Goal: Find specific page/section: Find specific page/section

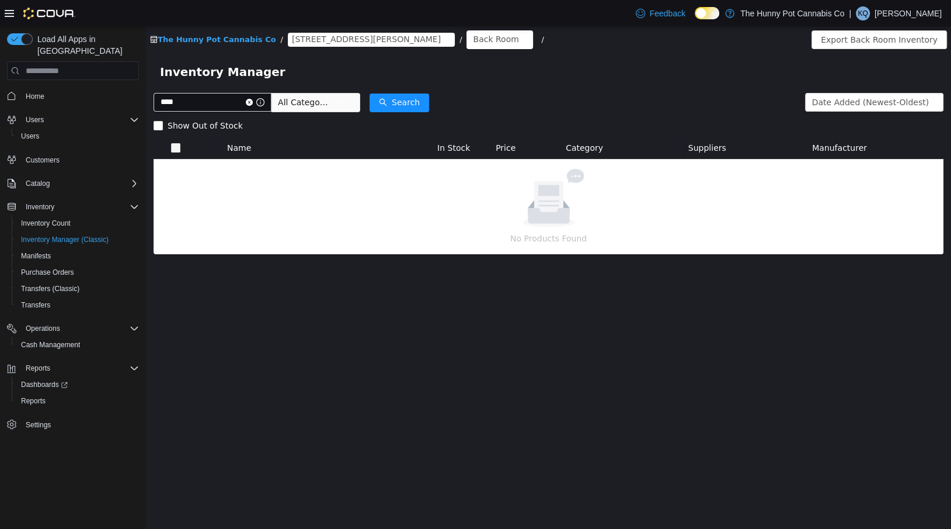
click at [308, 43] on span "[STREET_ADDRESS][PERSON_NAME]" at bounding box center [366, 39] width 149 height 13
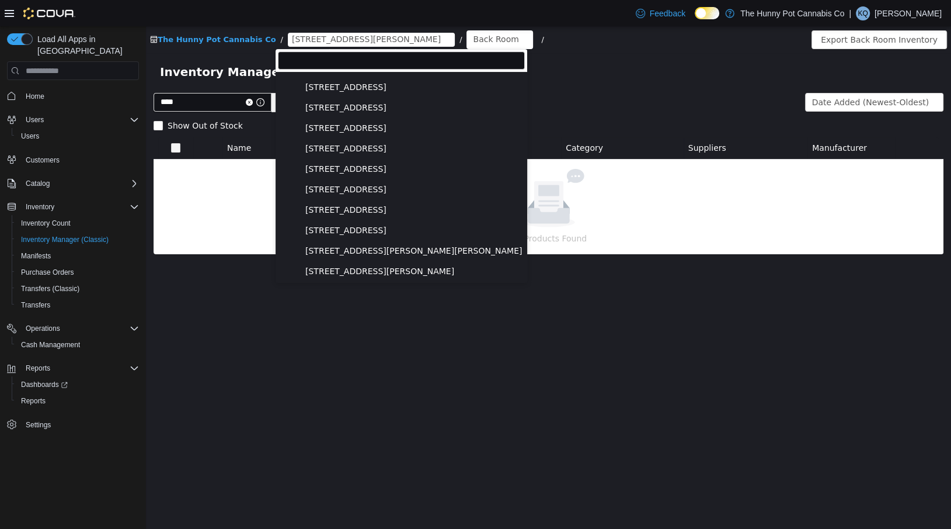
scroll to position [343, 0]
click at [325, 208] on span "[STREET_ADDRESS]" at bounding box center [345, 209] width 81 height 10
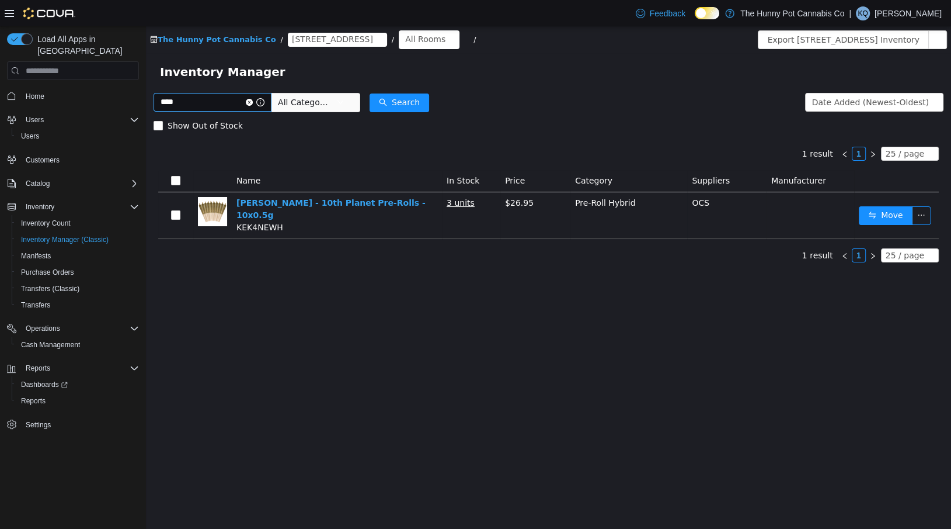
click at [253, 103] on icon "icon: close-circle" at bounding box center [249, 102] width 7 height 7
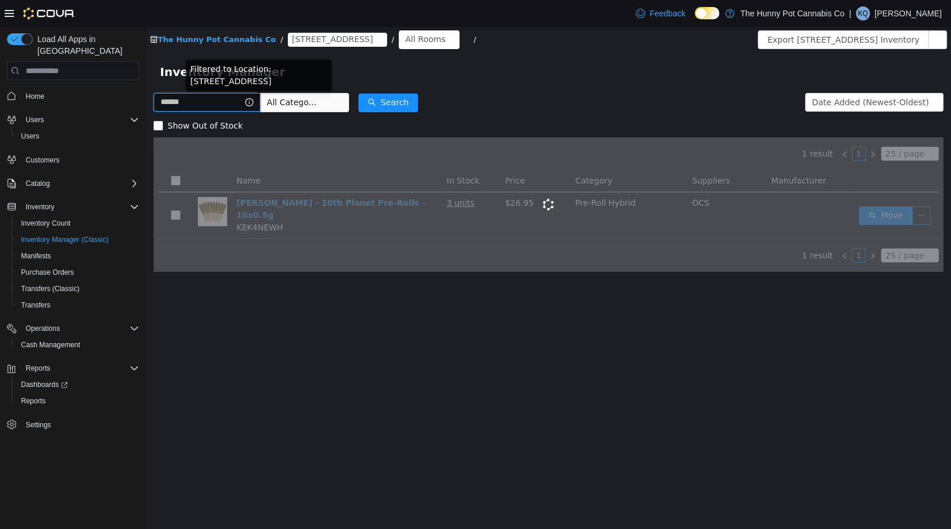
click at [219, 106] on input "text" at bounding box center [207, 102] width 107 height 19
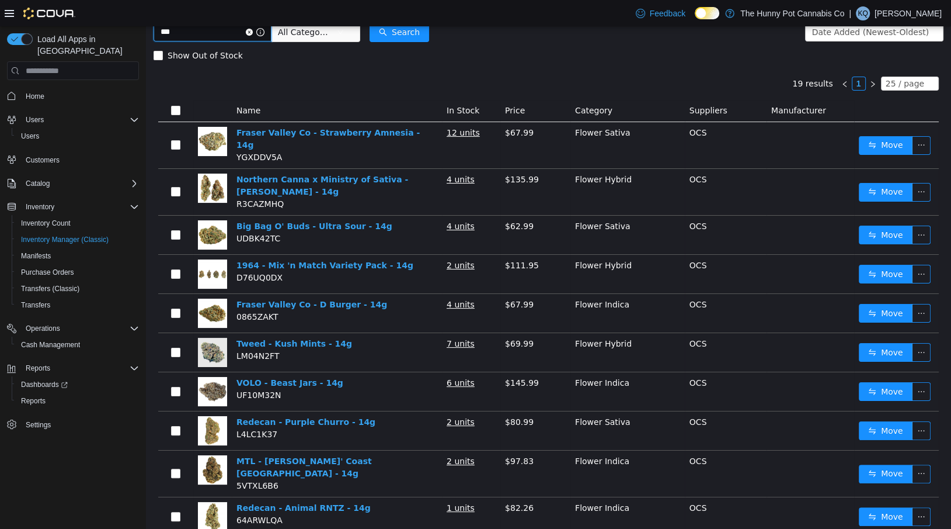
scroll to position [57, 0]
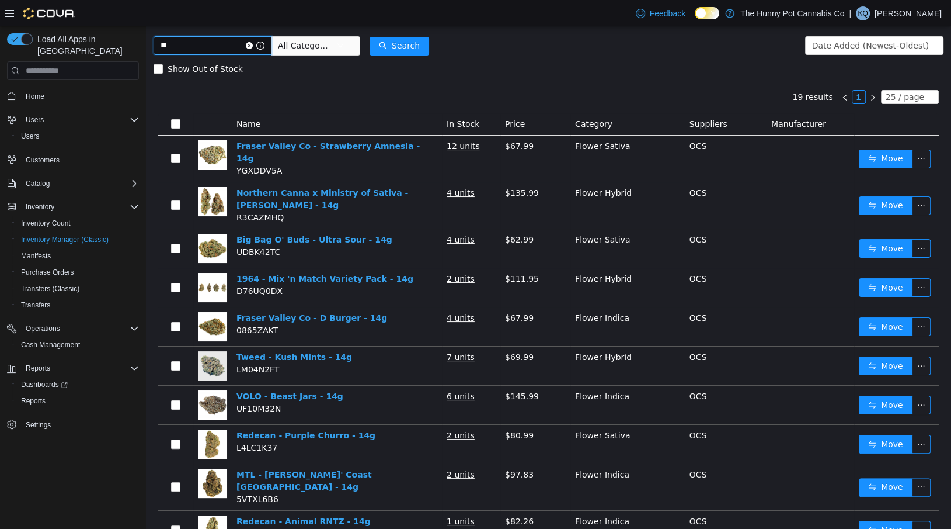
type input "*"
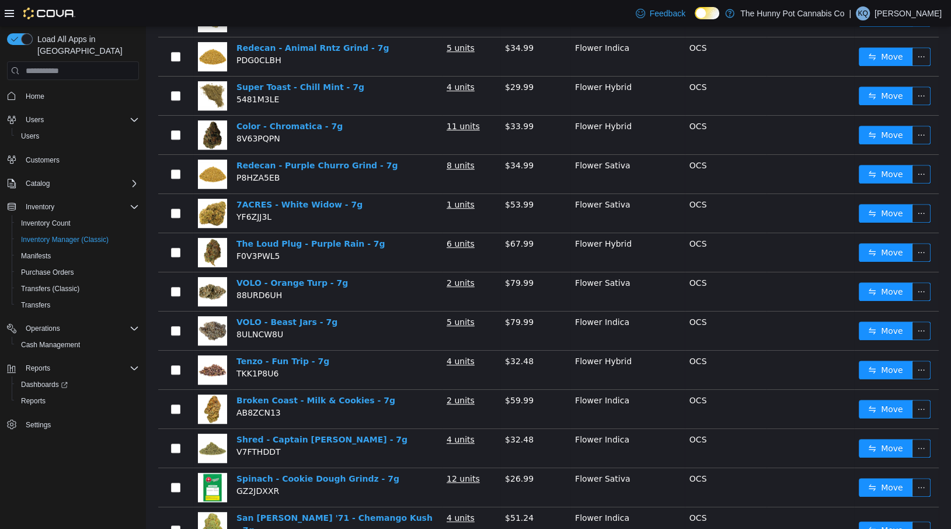
scroll to position [669, 0]
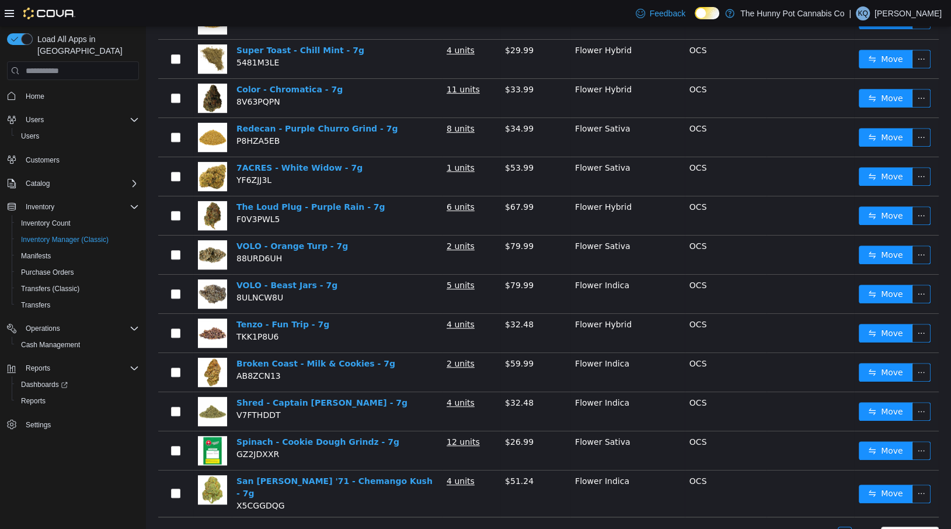
click at [861, 527] on link "2" at bounding box center [859, 533] width 13 height 13
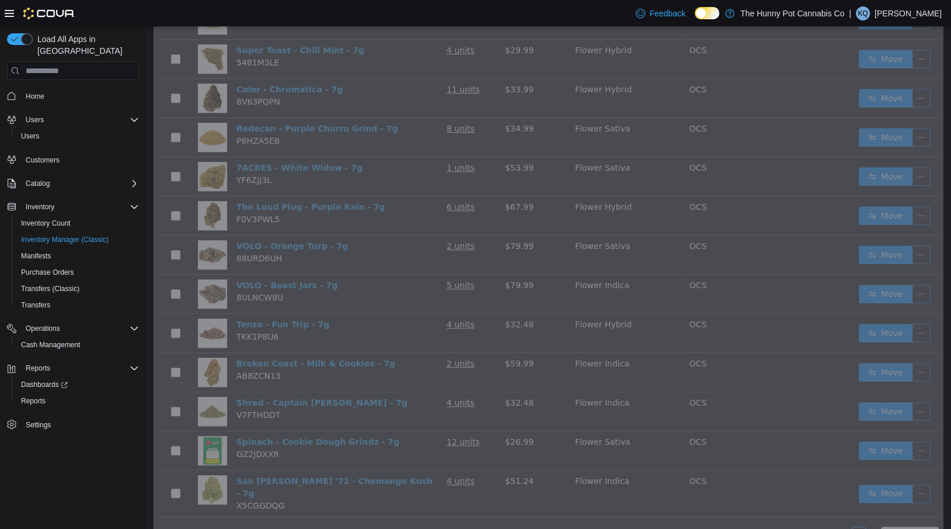
scroll to position [46, 0]
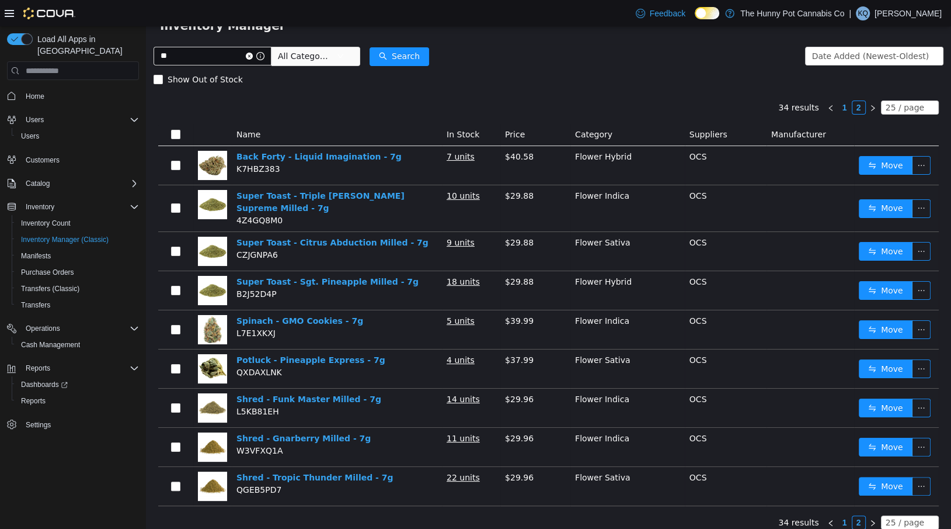
click at [848, 516] on link "1" at bounding box center [845, 522] width 13 height 13
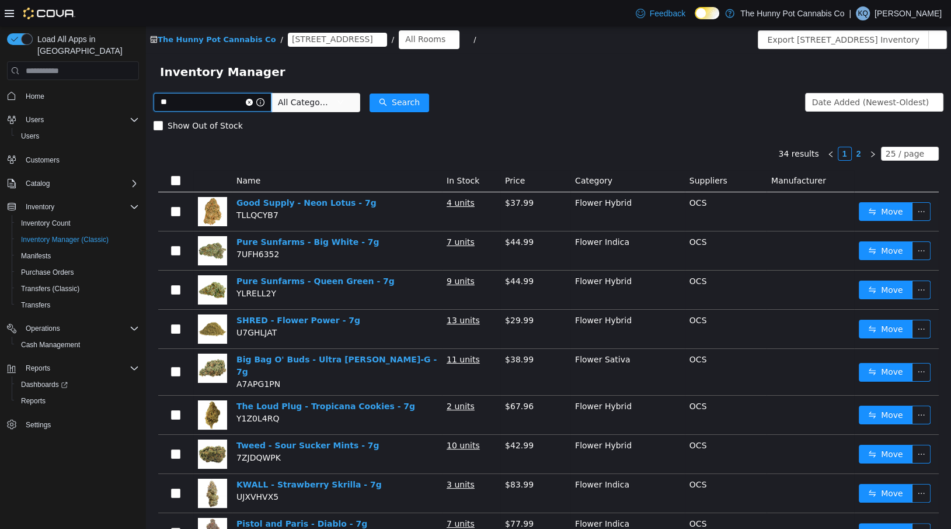
click at [192, 102] on input "**" at bounding box center [213, 102] width 118 height 19
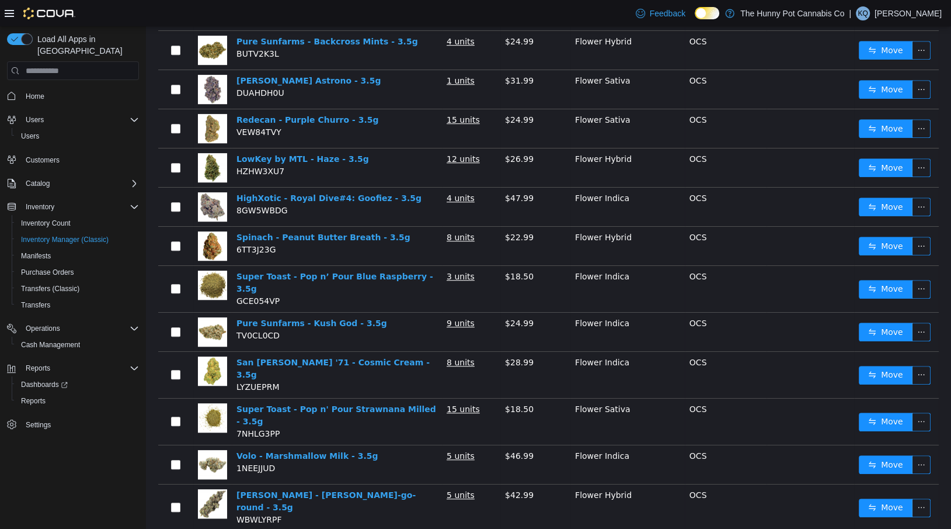
scroll to position [676, 0]
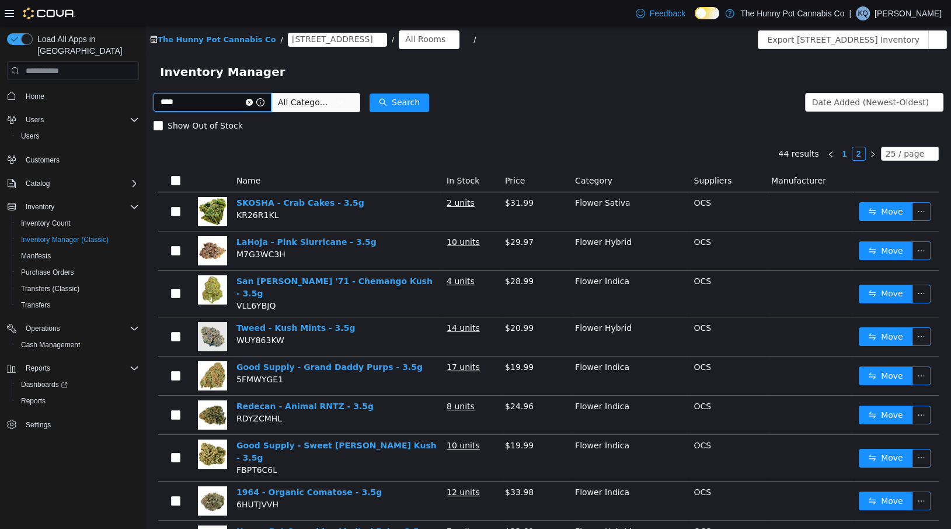
click at [216, 104] on input "****" at bounding box center [213, 102] width 118 height 19
type input "***"
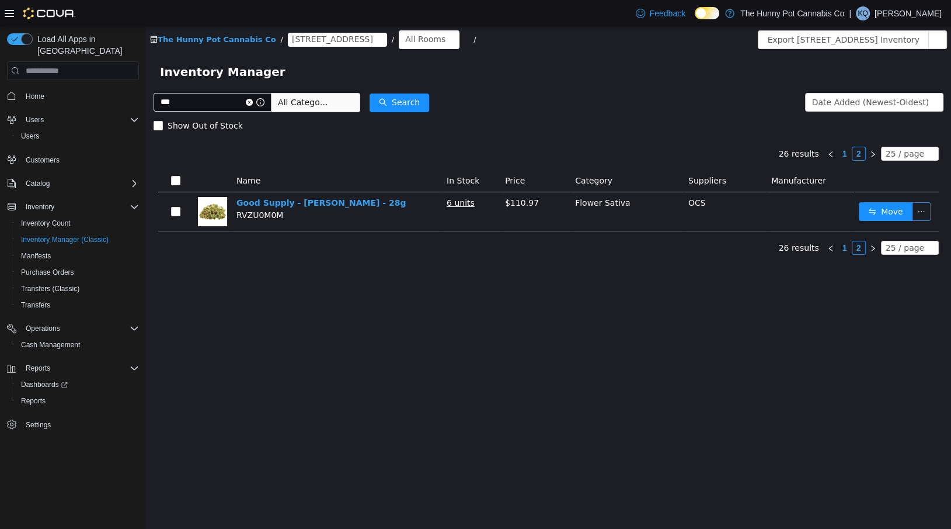
click at [850, 150] on link "1" at bounding box center [845, 153] width 13 height 13
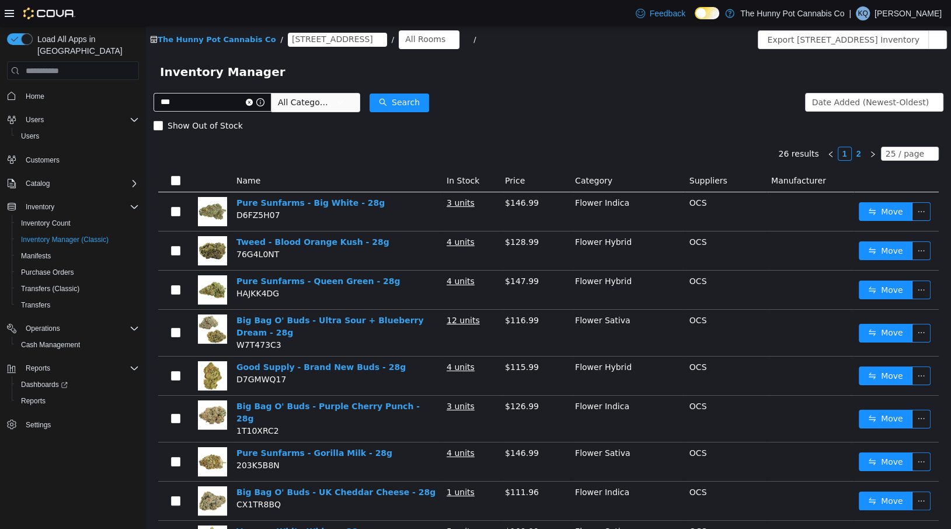
click at [253, 101] on icon "icon: close-circle" at bounding box center [249, 102] width 7 height 7
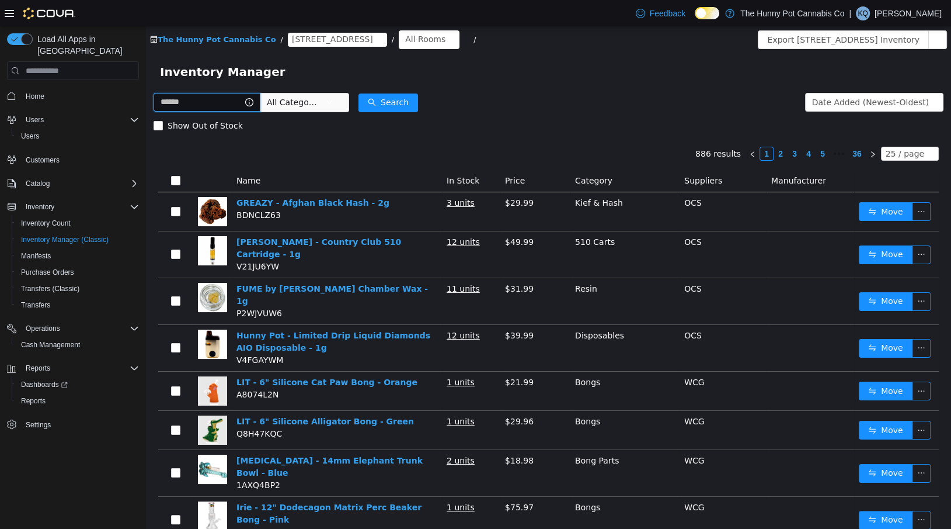
click at [220, 98] on input "text" at bounding box center [207, 102] width 107 height 19
click at [312, 103] on span "All Categories" at bounding box center [293, 102] width 53 height 12
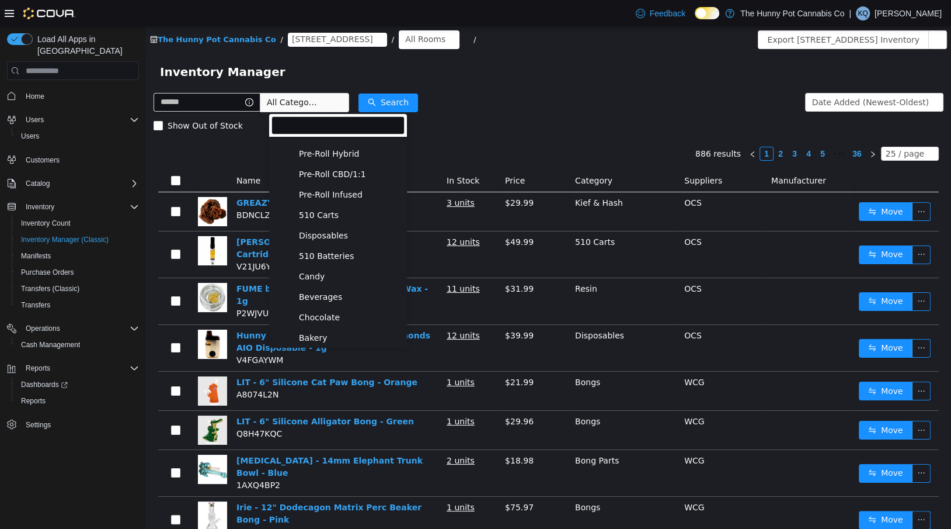
scroll to position [220, 0]
click at [338, 152] on span "510 Carts" at bounding box center [350, 152] width 109 height 16
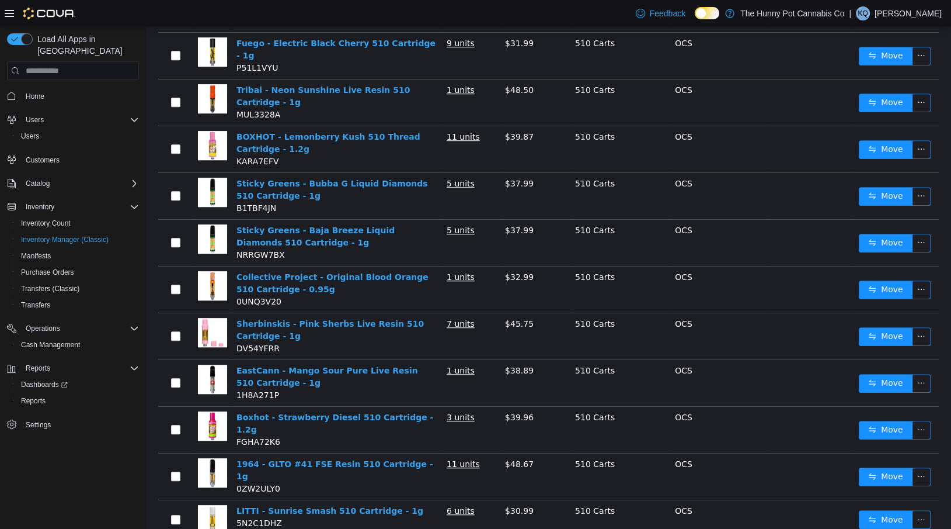
scroll to position [767, 0]
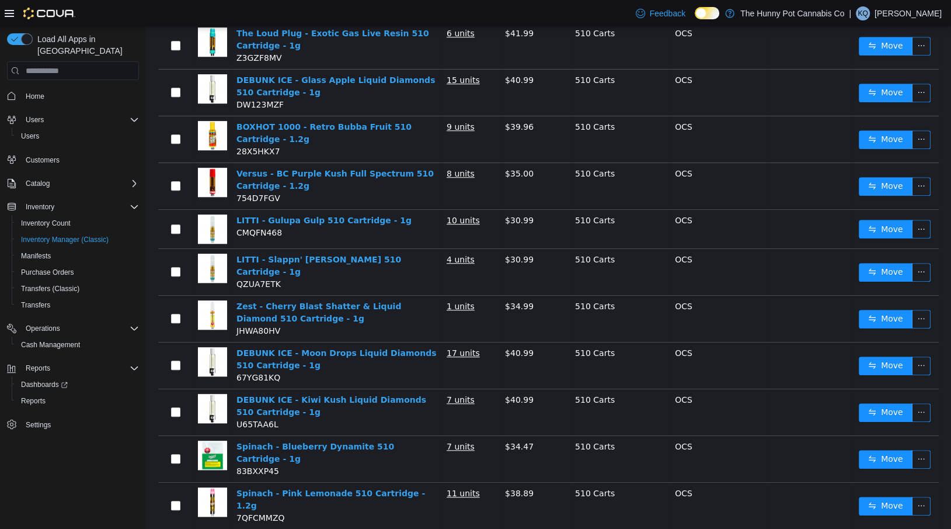
scroll to position [790, 0]
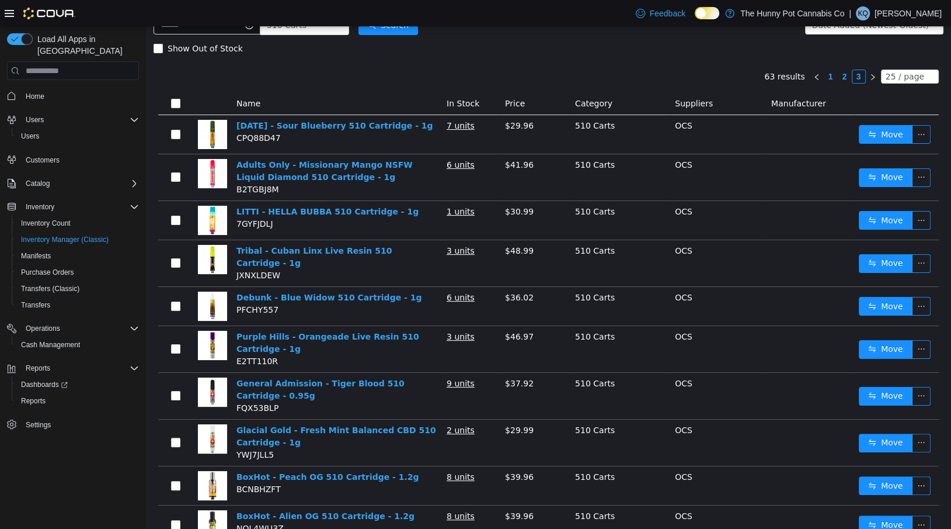
scroll to position [74, 0]
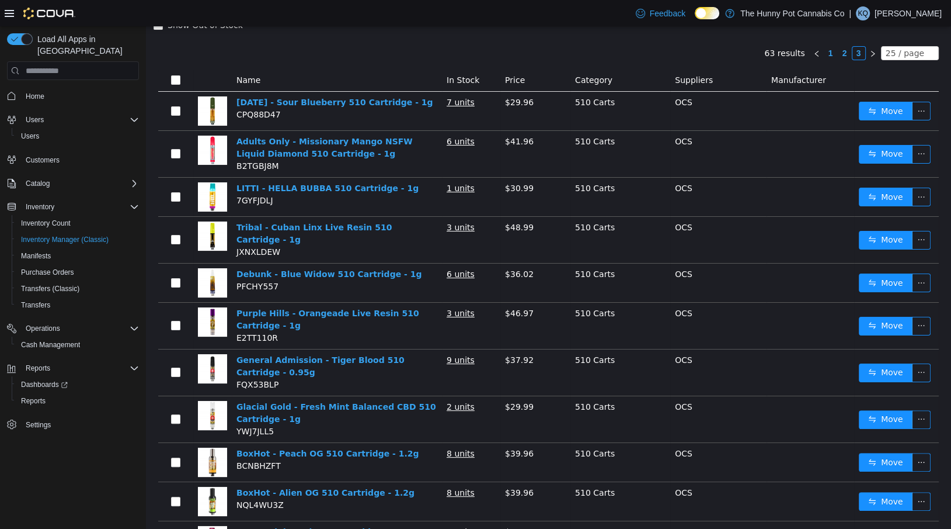
click at [292, 32] on div "Show Out of Stock" at bounding box center [549, 24] width 790 height 23
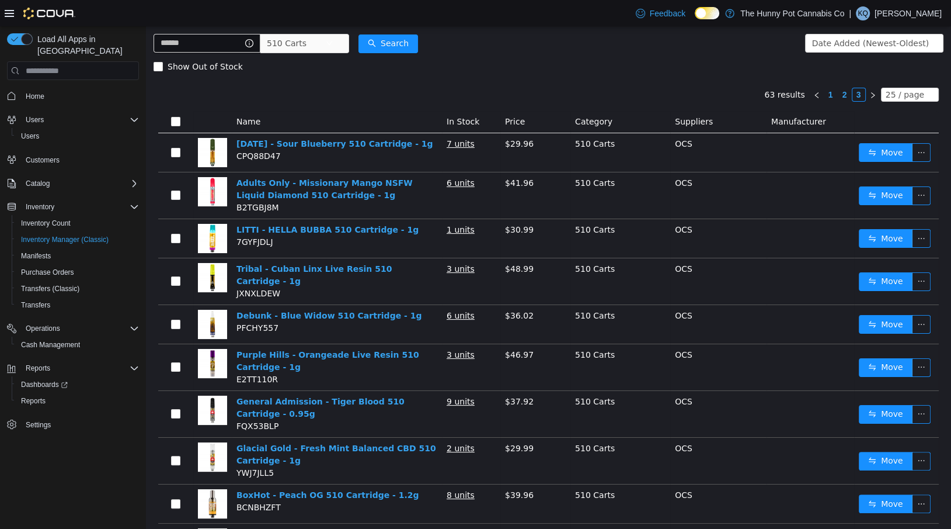
scroll to position [0, 0]
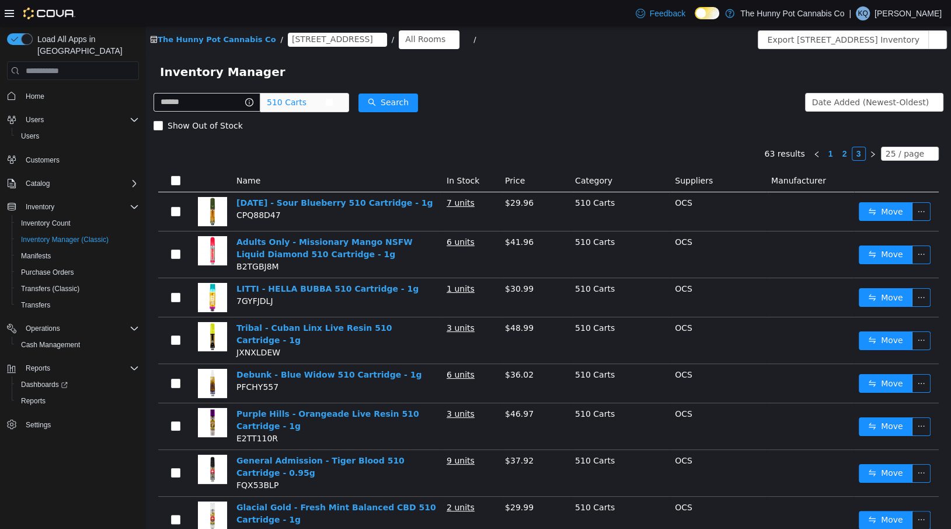
click at [294, 100] on span "510 Carts" at bounding box center [287, 102] width 40 height 18
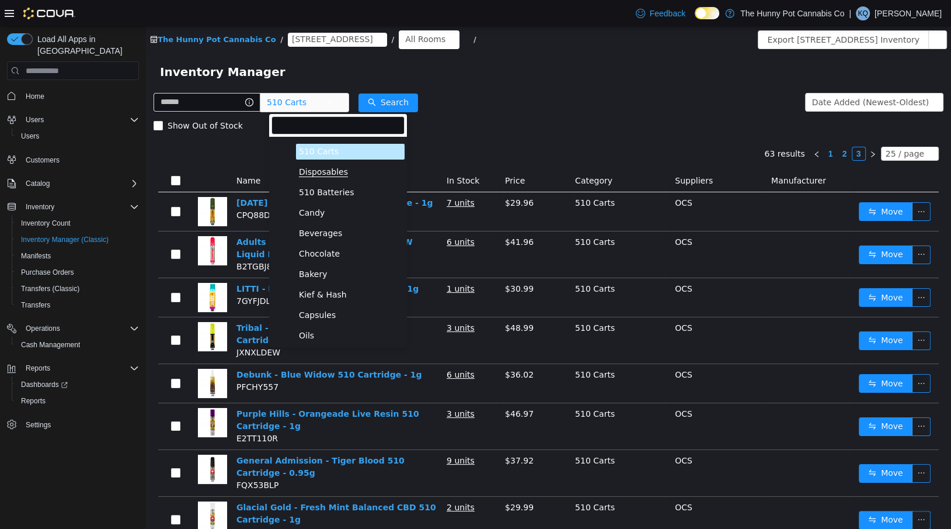
click at [312, 173] on span "Disposables" at bounding box center [323, 172] width 49 height 10
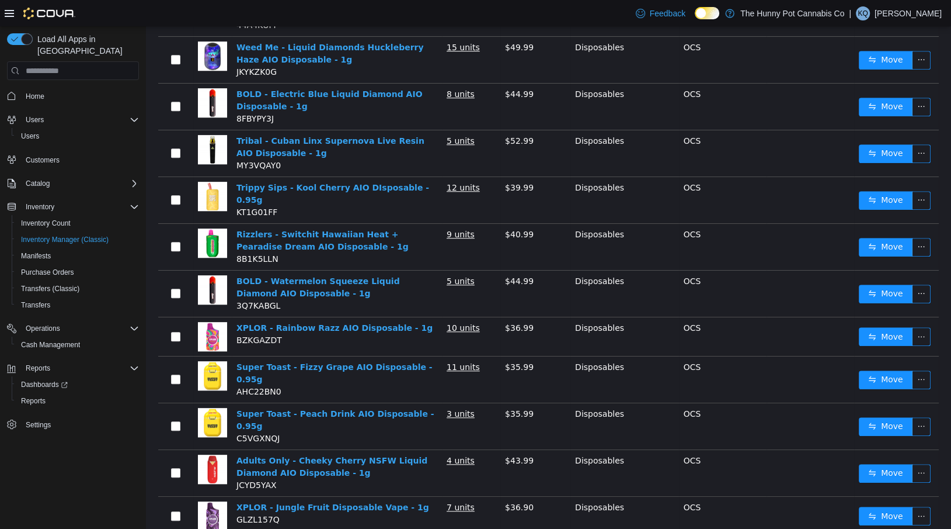
scroll to position [790, 0]
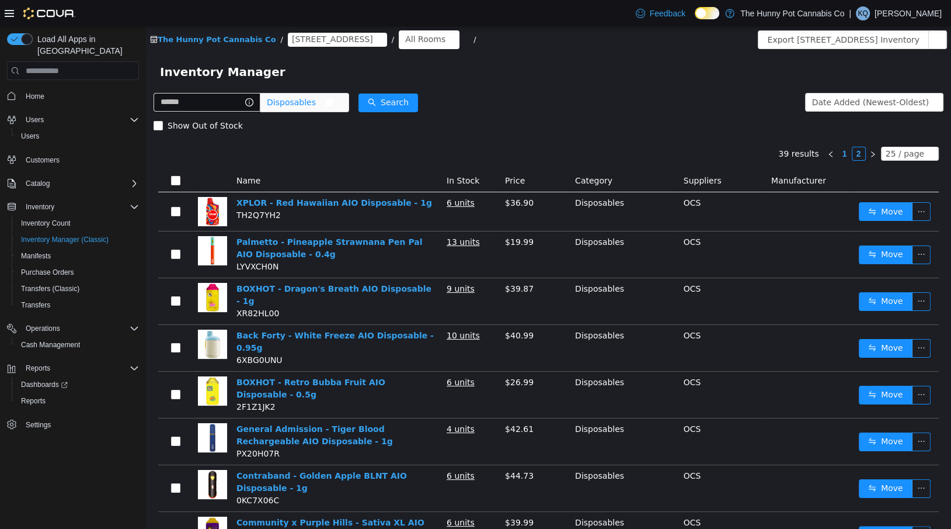
click at [296, 103] on span "Disposables" at bounding box center [291, 102] width 49 height 18
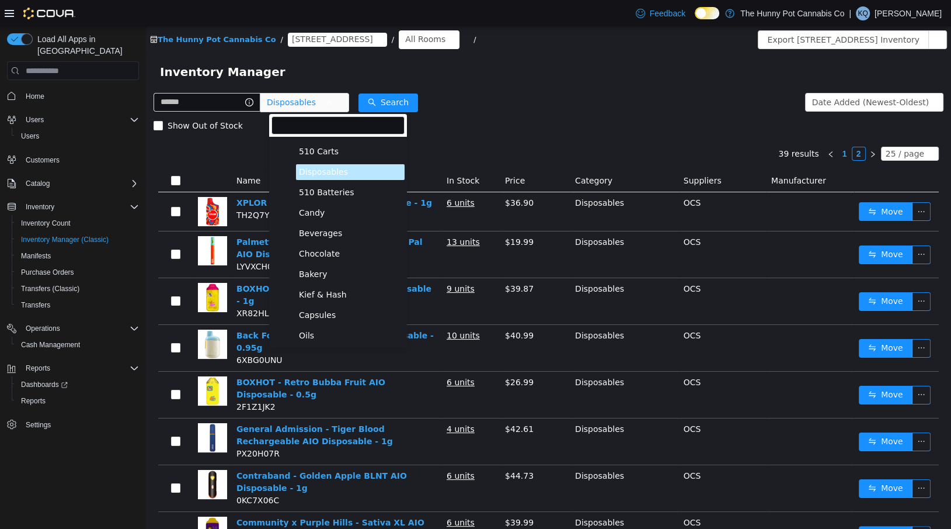
click at [312, 287] on span "Kief & Hash" at bounding box center [350, 295] width 109 height 16
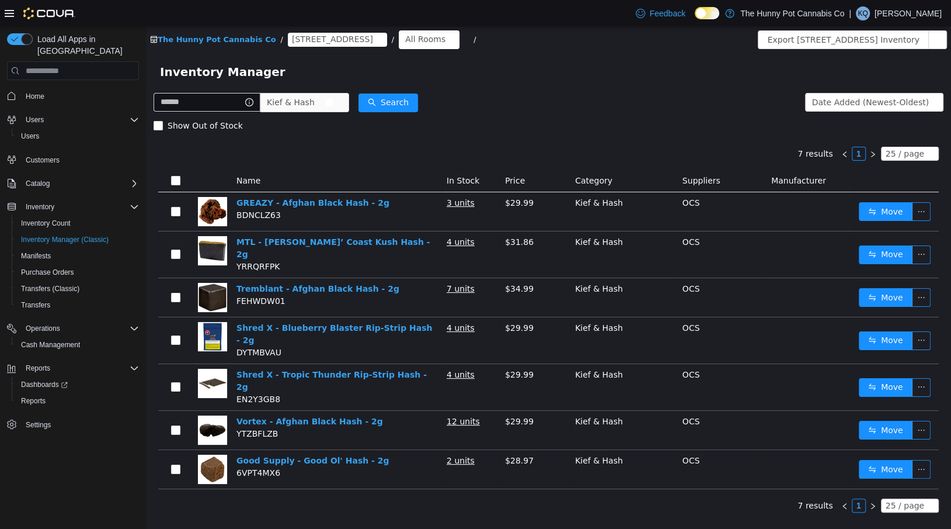
click at [315, 100] on span "Kief & Hash" at bounding box center [291, 102] width 48 height 18
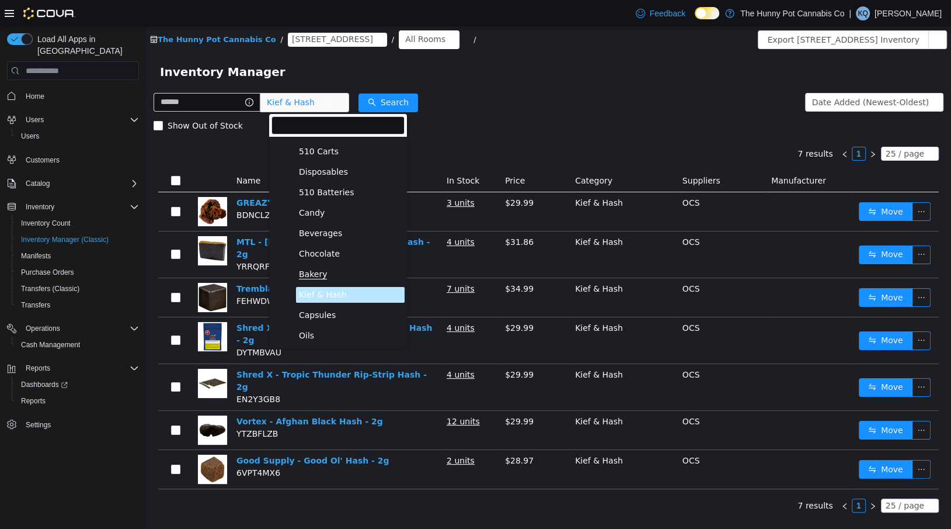
click at [324, 277] on span "Bakery" at bounding box center [313, 274] width 28 height 10
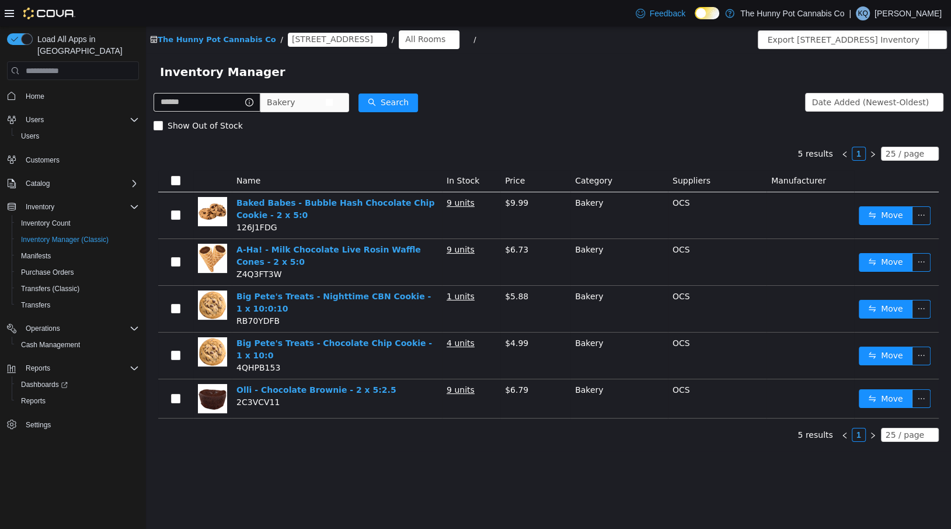
click at [295, 109] on span "Bakery" at bounding box center [281, 102] width 28 height 18
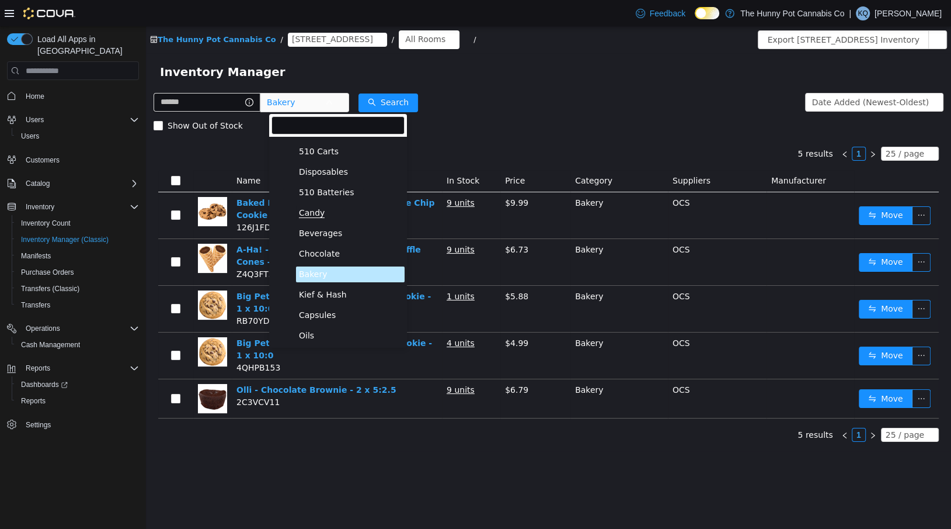
click at [304, 209] on span "Candy" at bounding box center [312, 213] width 26 height 10
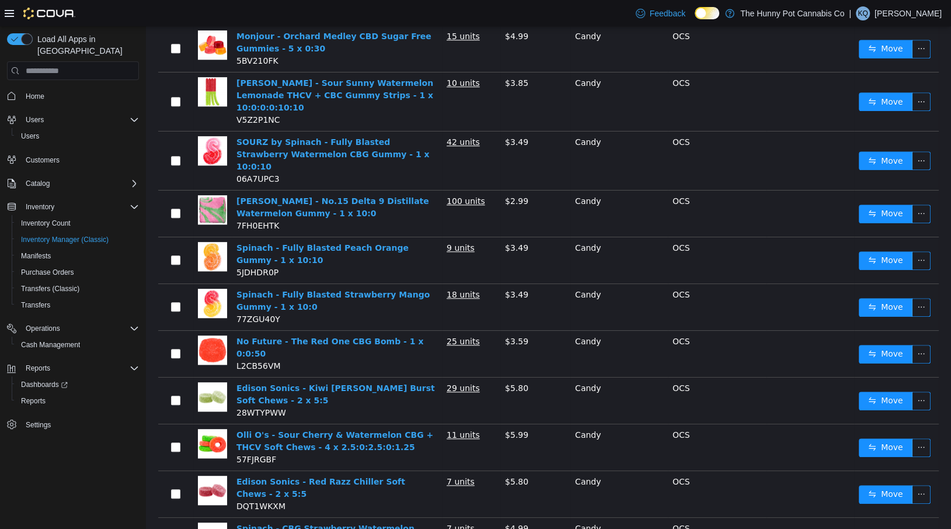
scroll to position [828, 0]
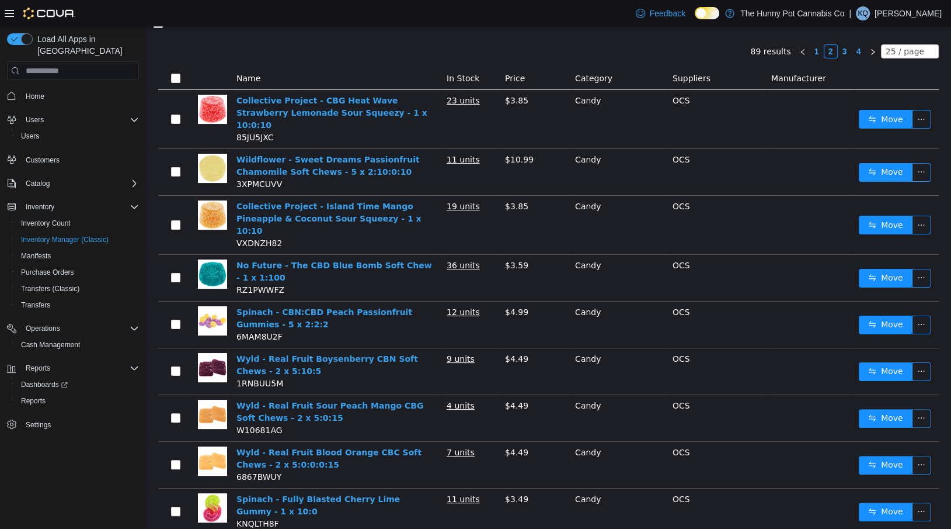
scroll to position [100, 0]
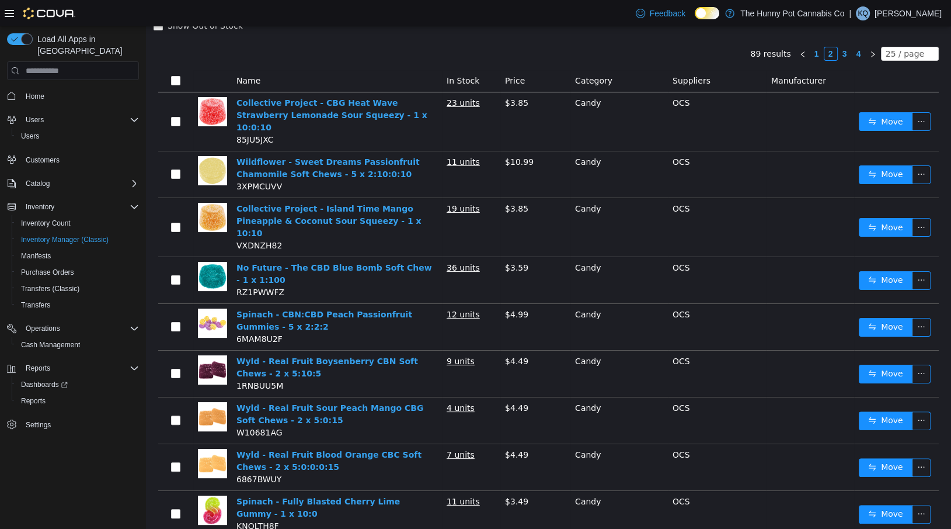
click at [847, 53] on link "3" at bounding box center [845, 53] width 13 height 13
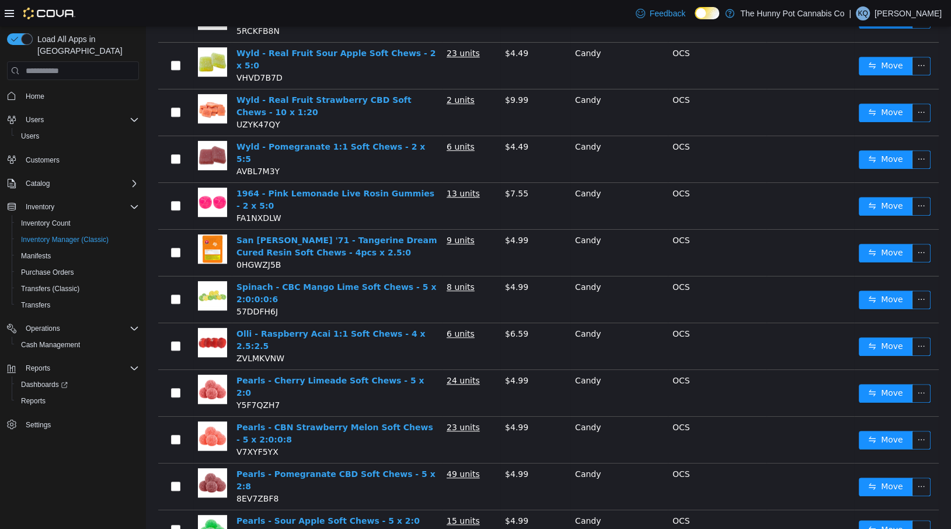
scroll to position [767, 0]
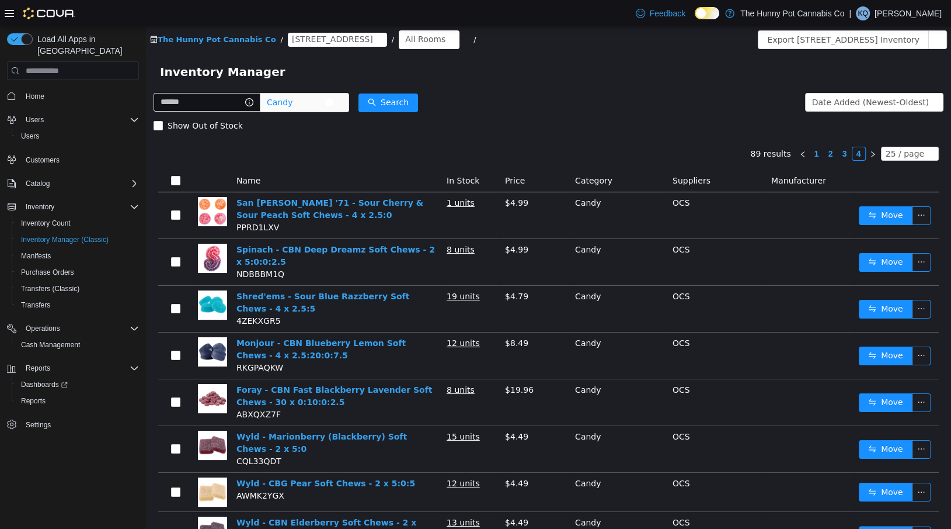
click at [304, 102] on span "Candy" at bounding box center [296, 102] width 58 height 18
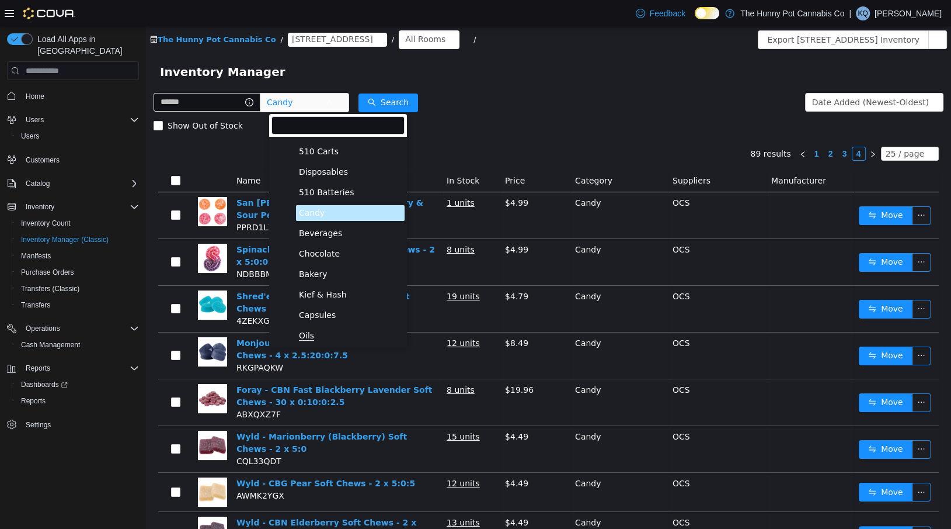
click at [300, 335] on span "Oils" at bounding box center [306, 336] width 15 height 10
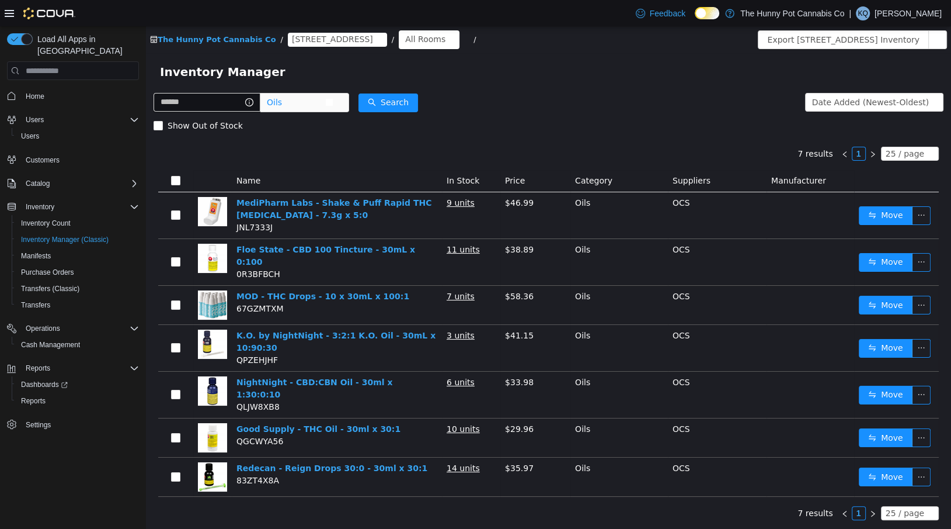
click at [325, 102] on span "Oils" at bounding box center [296, 102] width 58 height 18
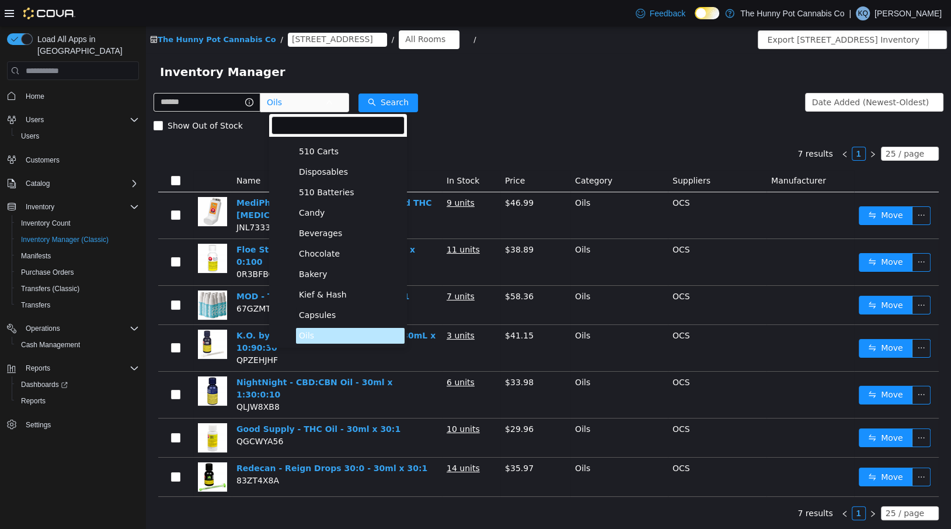
click at [335, 312] on span "Capsules" at bounding box center [350, 315] width 109 height 16
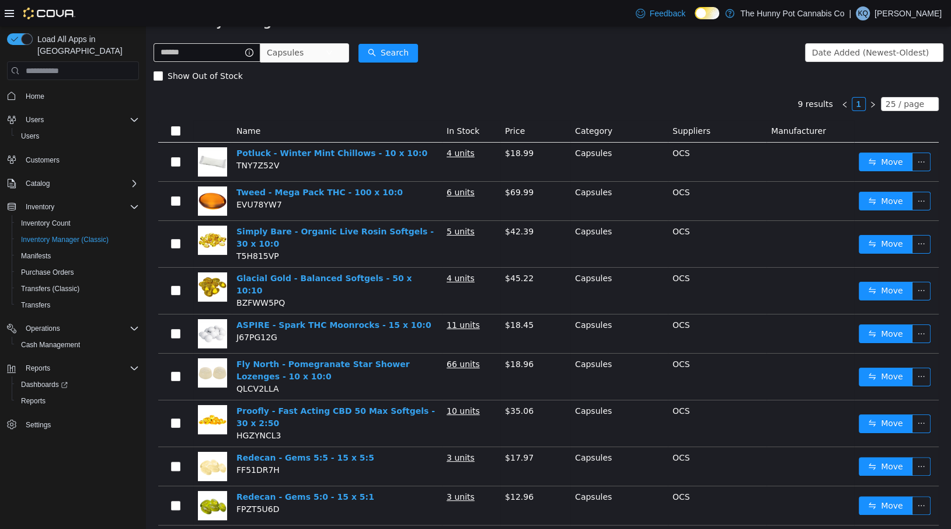
scroll to position [69, 0]
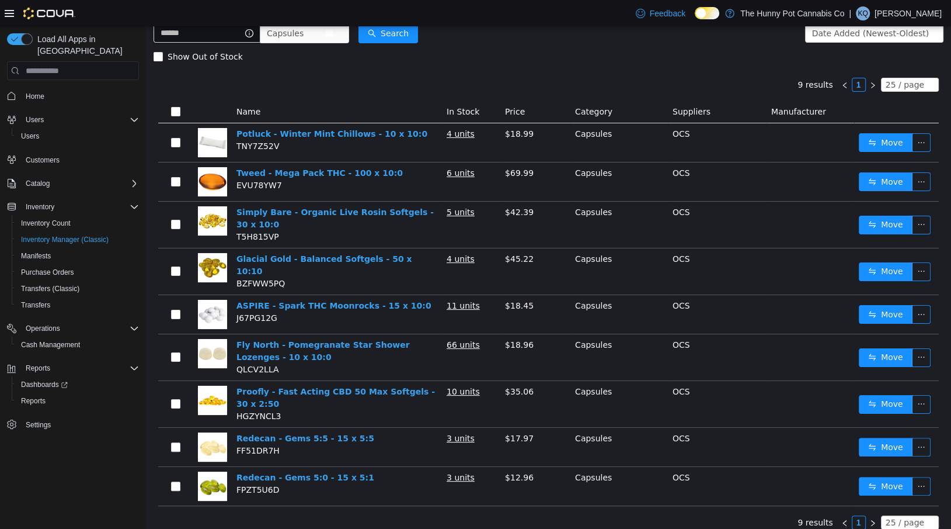
click at [294, 30] on span "Capsules" at bounding box center [285, 34] width 37 height 18
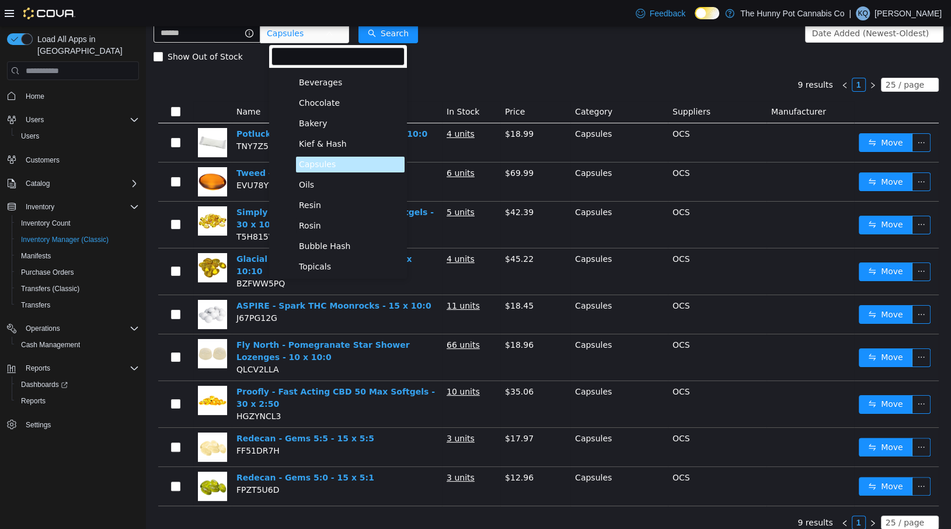
scroll to position [307, 0]
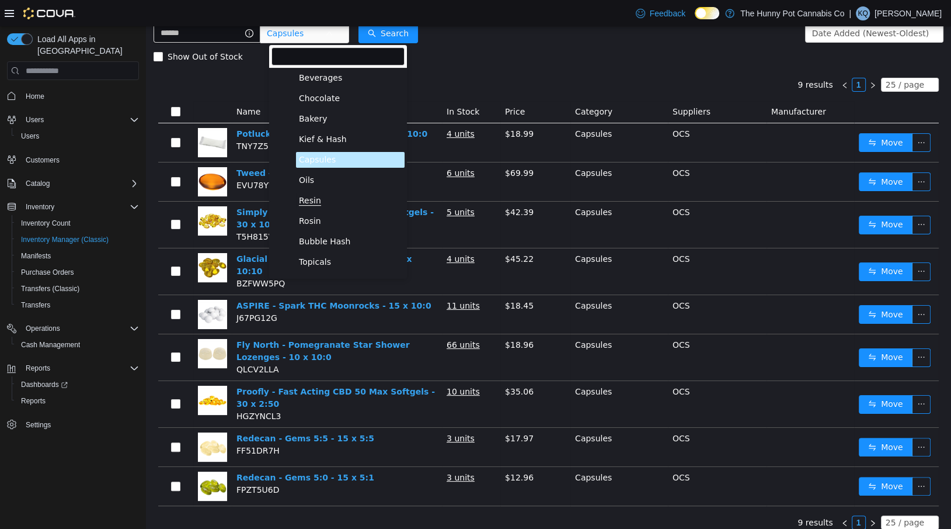
click at [314, 202] on span "Resin" at bounding box center [310, 201] width 22 height 10
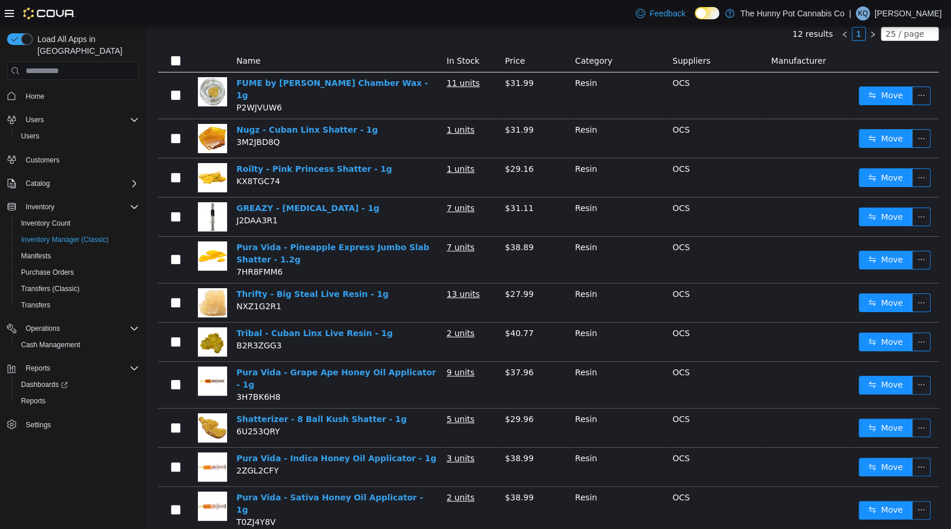
scroll to position [0, 0]
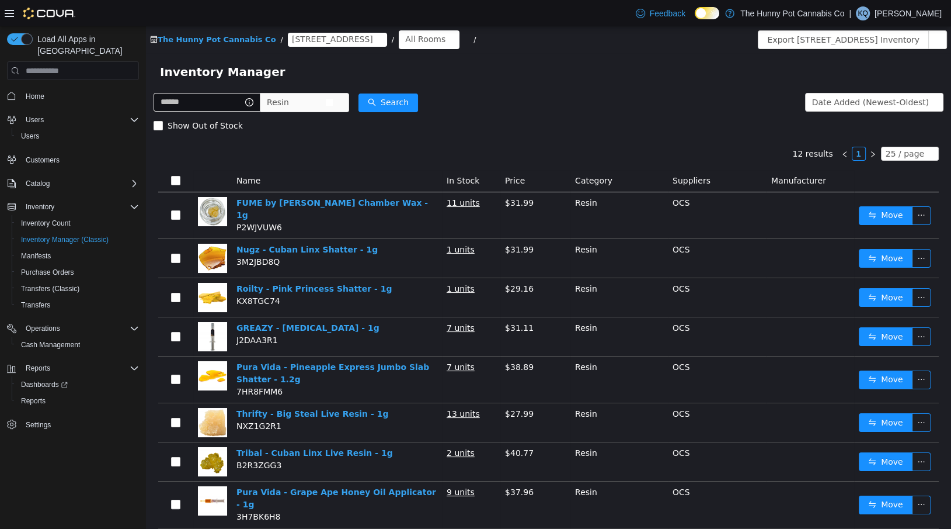
click at [305, 96] on span "Resin" at bounding box center [296, 102] width 58 height 18
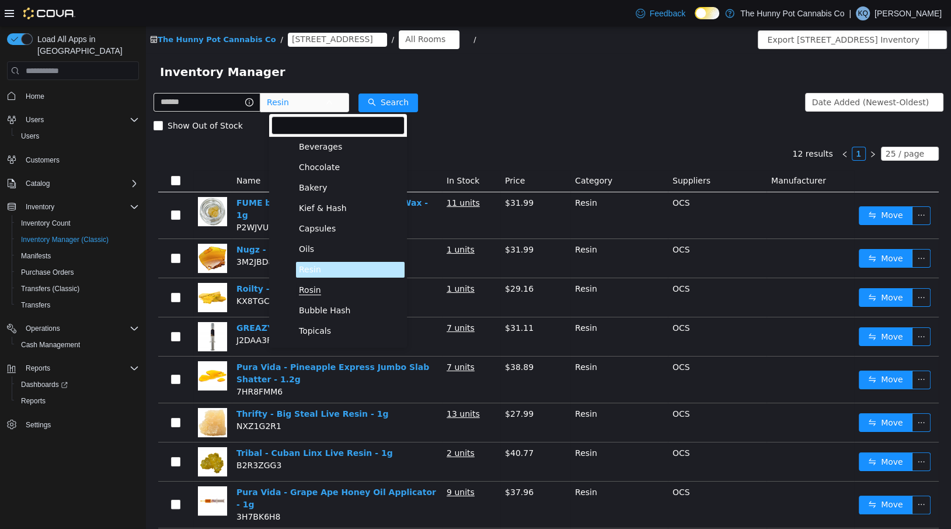
click at [310, 285] on span "Rosin" at bounding box center [310, 290] width 22 height 10
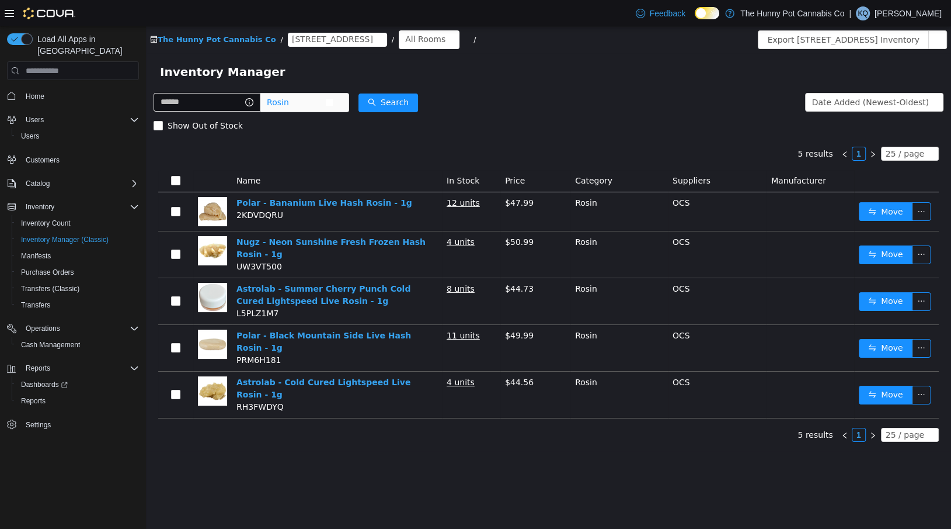
click at [289, 103] on span "Rosin" at bounding box center [278, 102] width 22 height 18
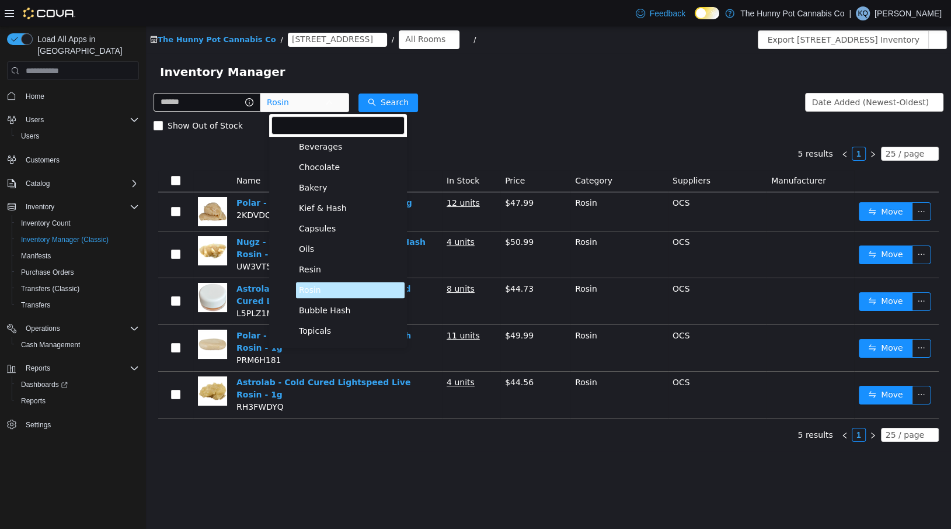
click at [494, 99] on form "Rosin Date Added (Newest-Oldest) Search Show Out of Stock" at bounding box center [549, 114] width 790 height 47
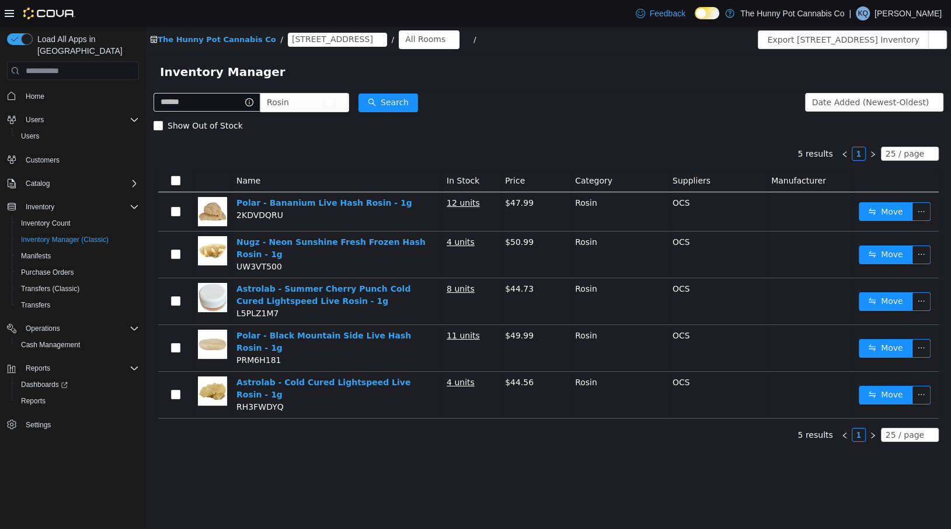
click at [309, 105] on span "Rosin" at bounding box center [296, 102] width 58 height 18
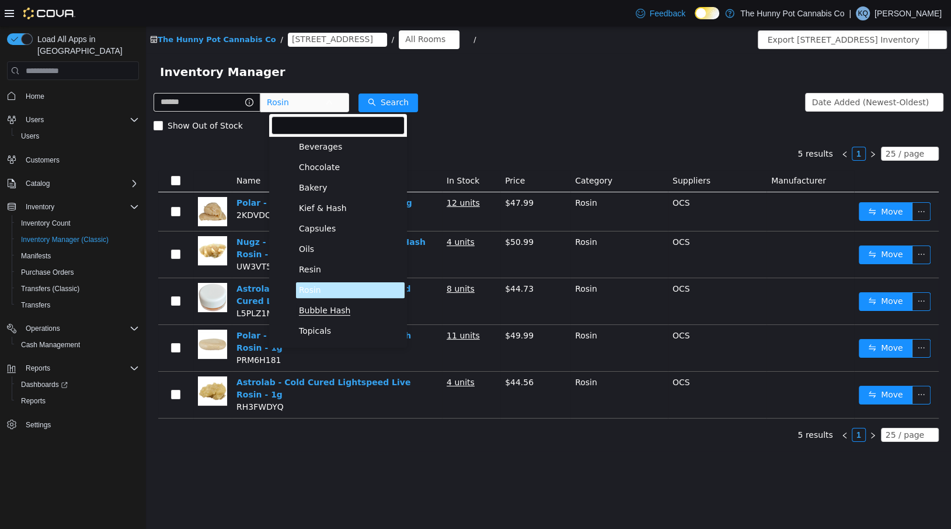
click at [319, 308] on span "Bubble Hash" at bounding box center [324, 310] width 51 height 10
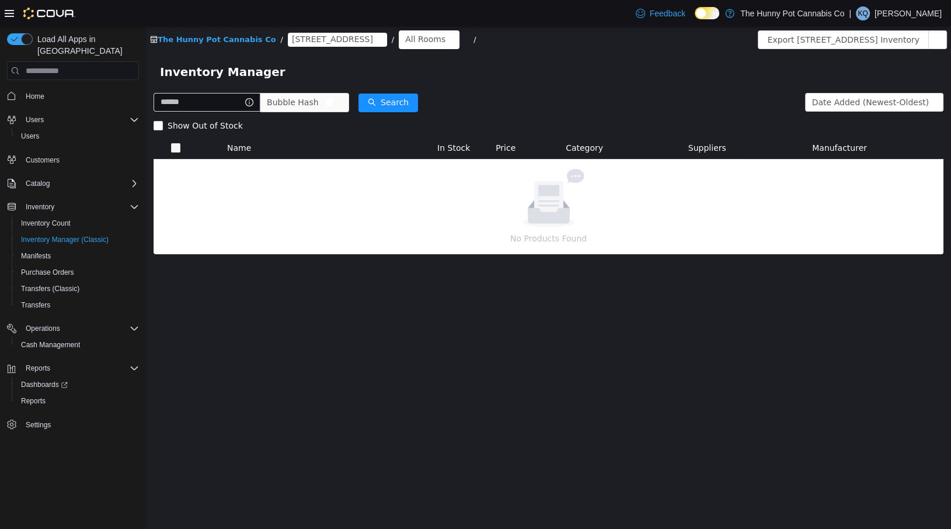
click at [325, 99] on span "Bubble Hash" at bounding box center [296, 102] width 58 height 18
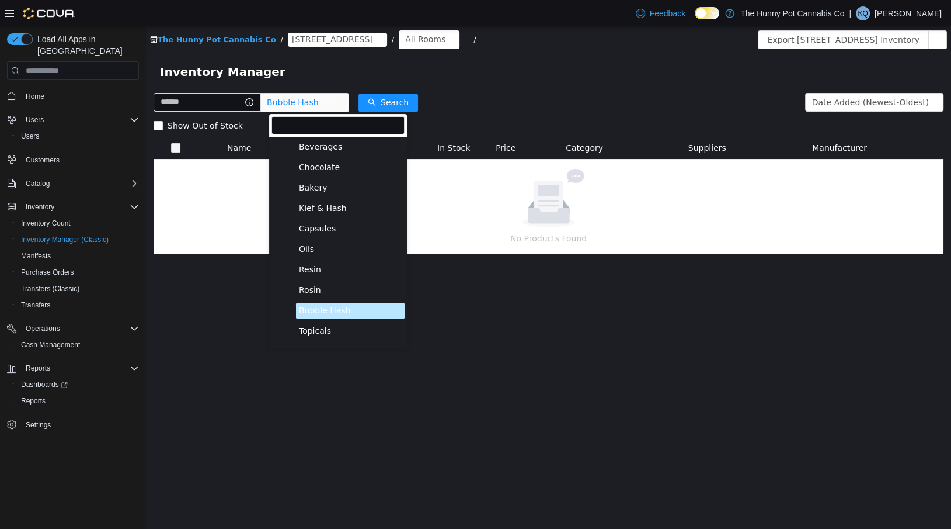
click at [311, 283] on span "Rosin" at bounding box center [350, 290] width 109 height 16
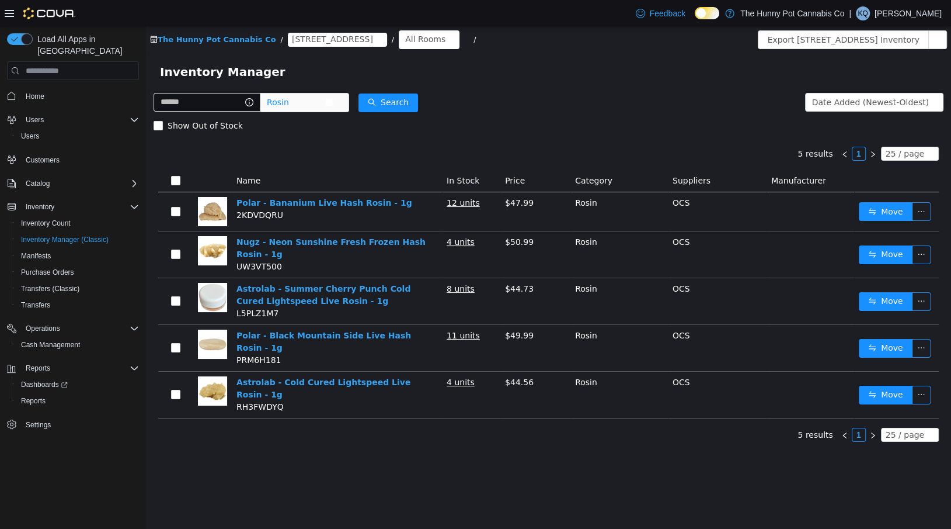
click at [300, 104] on span "Rosin" at bounding box center [296, 102] width 58 height 18
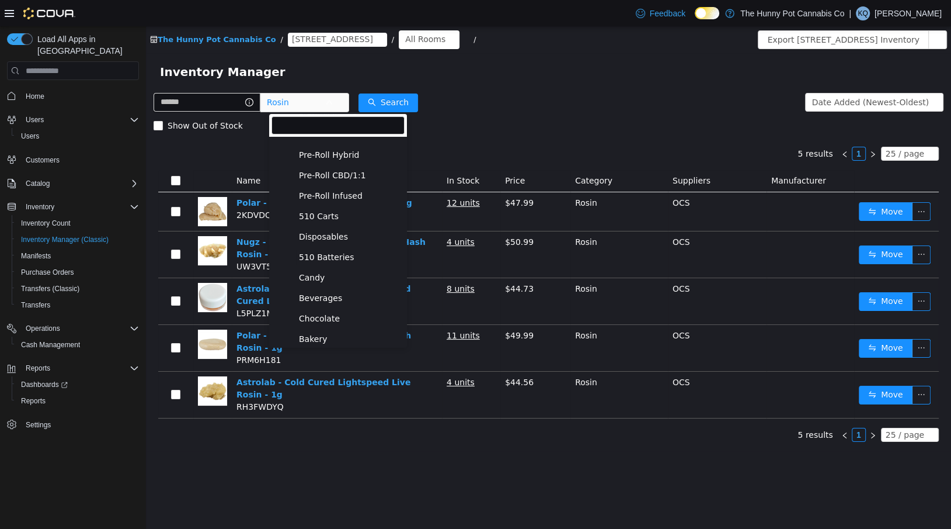
scroll to position [151, 0]
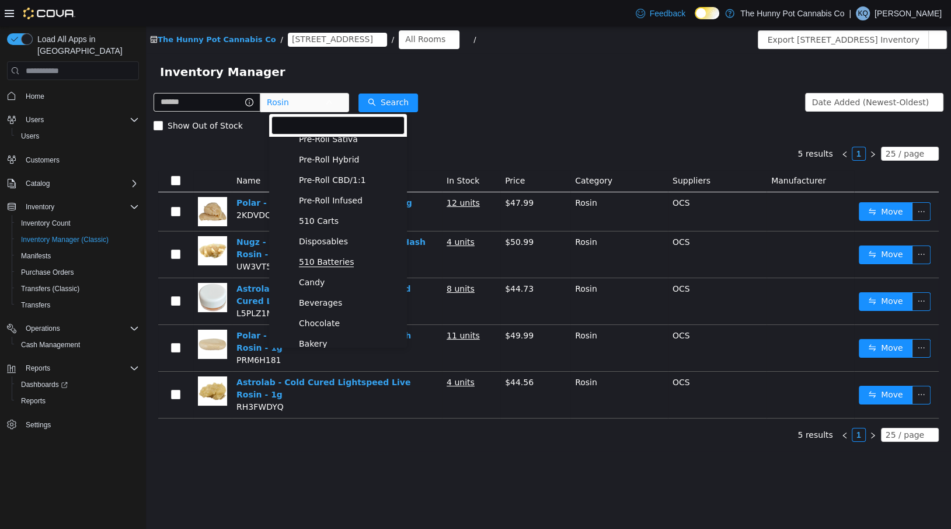
click at [333, 261] on span "510 Batteries" at bounding box center [326, 262] width 55 height 10
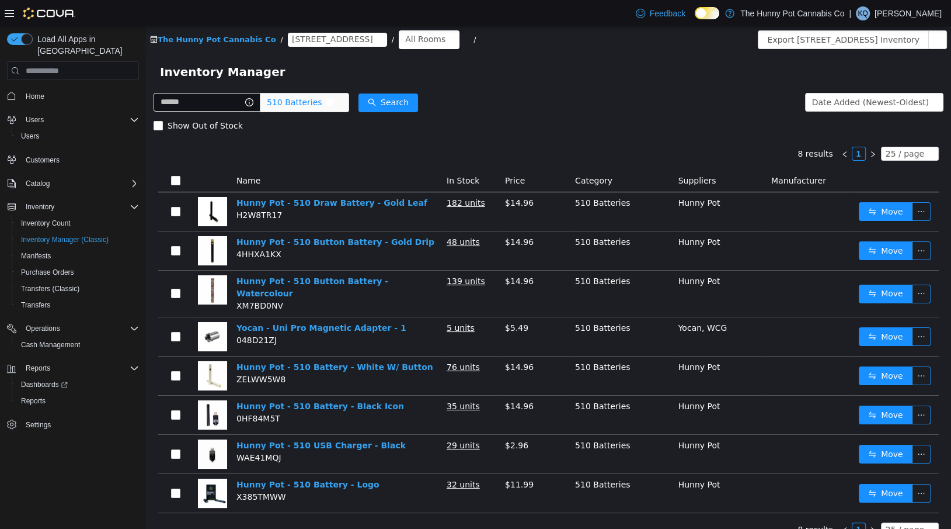
click at [291, 101] on span "510 Batteries" at bounding box center [294, 102] width 55 height 18
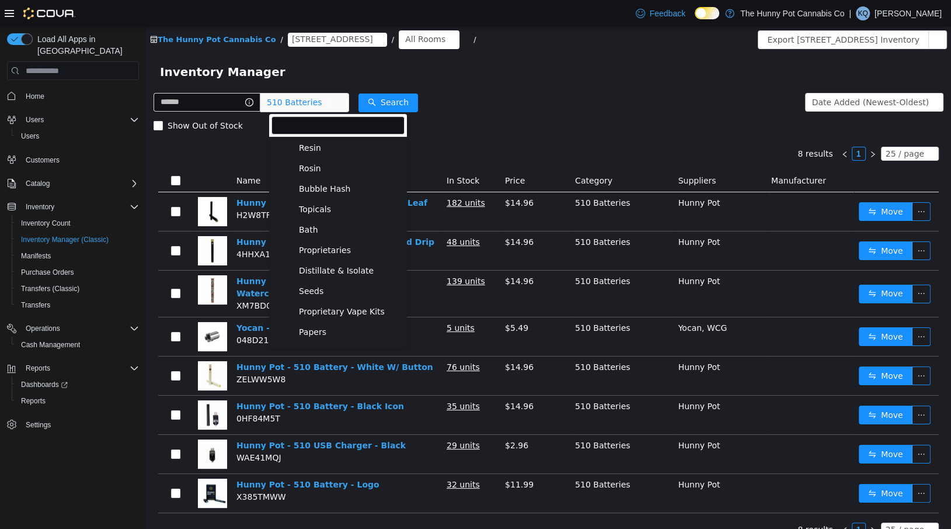
scroll to position [551, 0]
click at [307, 252] on span "Bongs" at bounding box center [311, 250] width 25 height 10
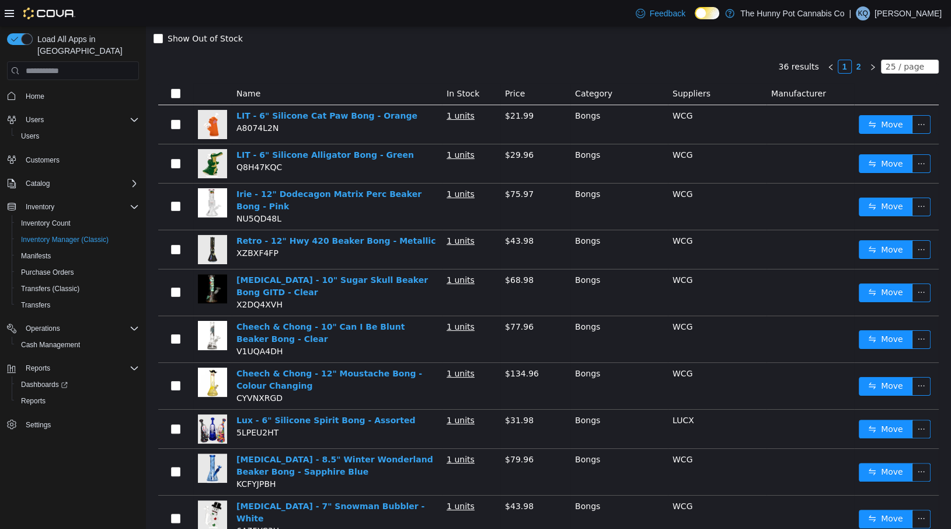
scroll to position [0, 0]
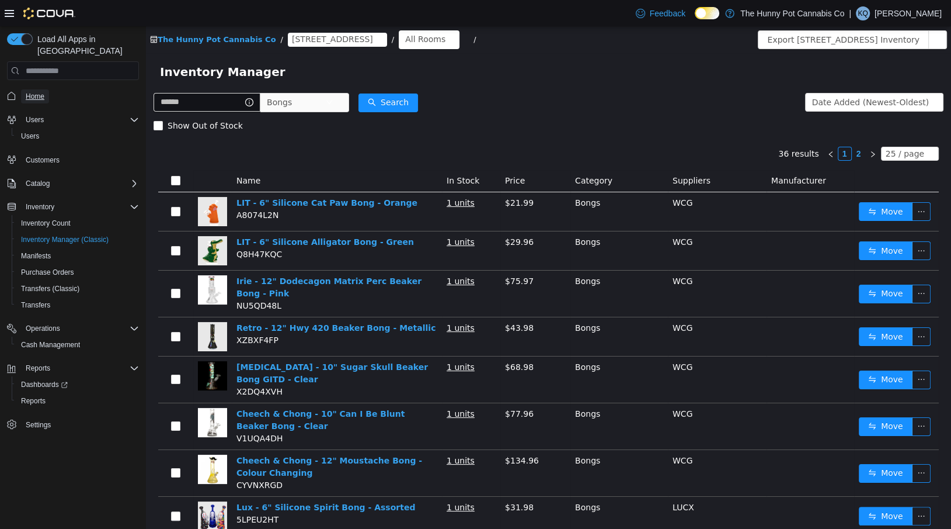
click at [32, 92] on span "Home" at bounding box center [35, 96] width 19 height 9
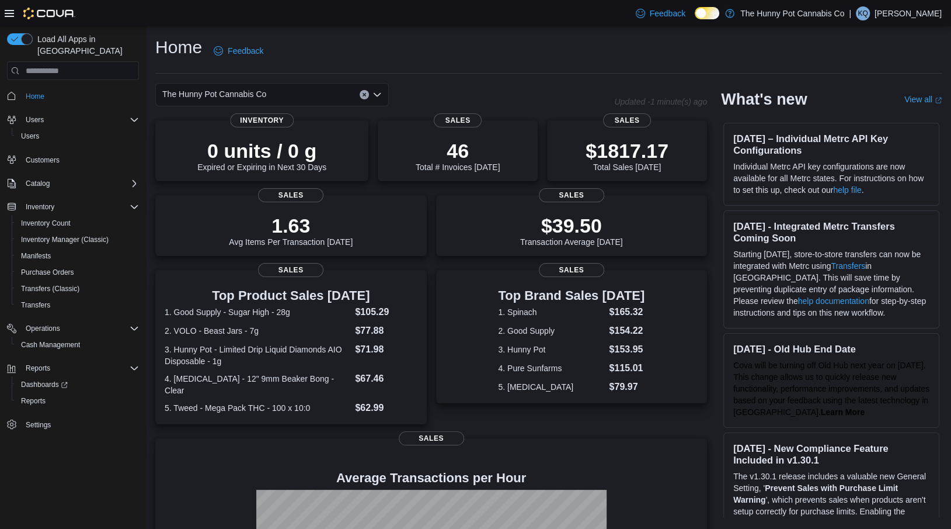
scroll to position [145, 0]
